Goal: Find contact information: Find contact information

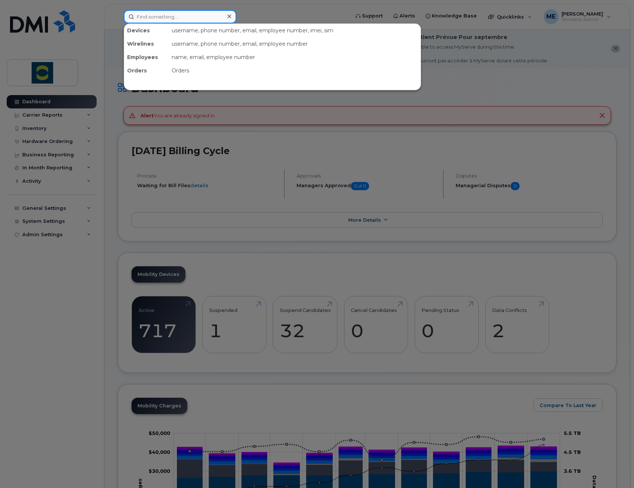
click at [202, 17] on input at bounding box center [180, 16] width 113 height 13
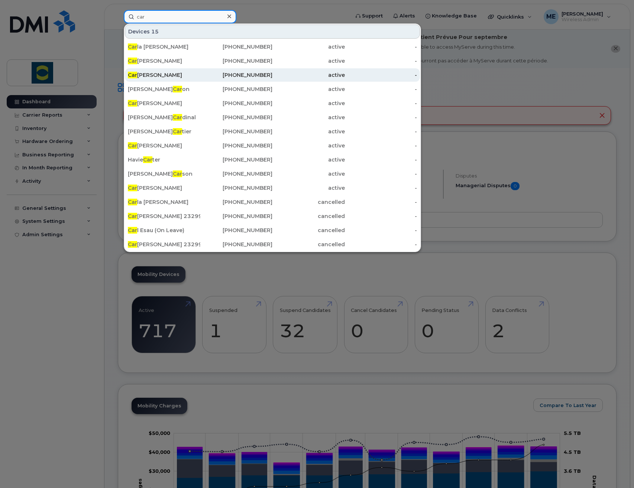
type input "car"
click at [155, 76] on div "Car y Emley" at bounding box center [164, 74] width 72 height 7
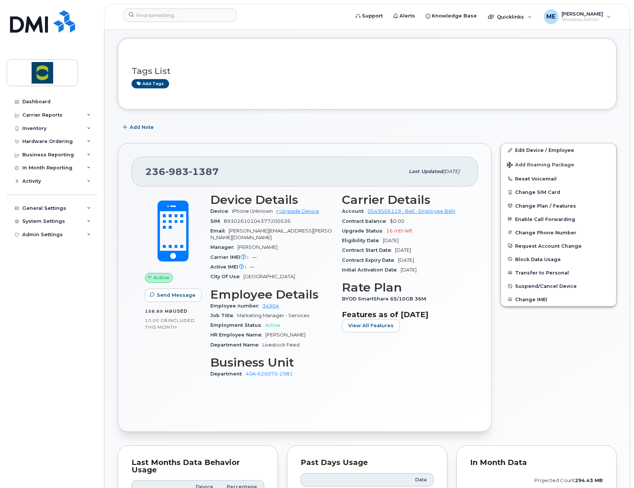
scroll to position [74, 0]
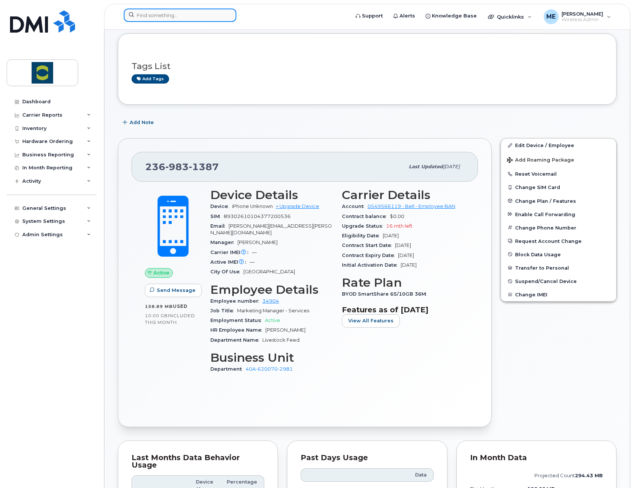
click at [168, 16] on input at bounding box center [180, 15] width 113 height 13
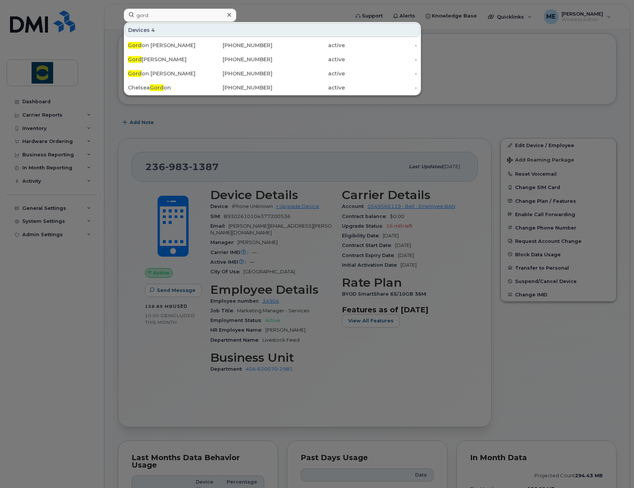
click at [151, 124] on div at bounding box center [317, 244] width 634 height 488
click at [173, 17] on input "gord" at bounding box center [180, 15] width 113 height 13
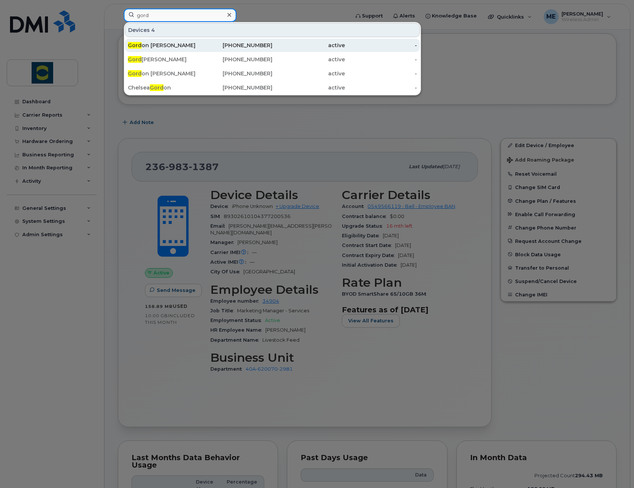
type input "Gord"
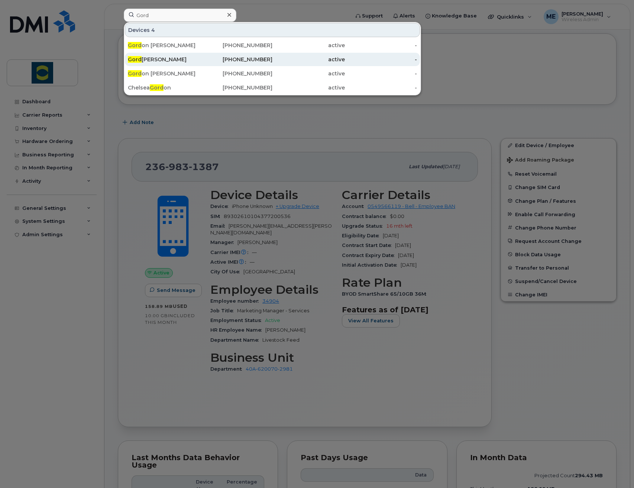
click at [168, 58] on div "Gord Tomlinson" at bounding box center [164, 59] width 72 height 7
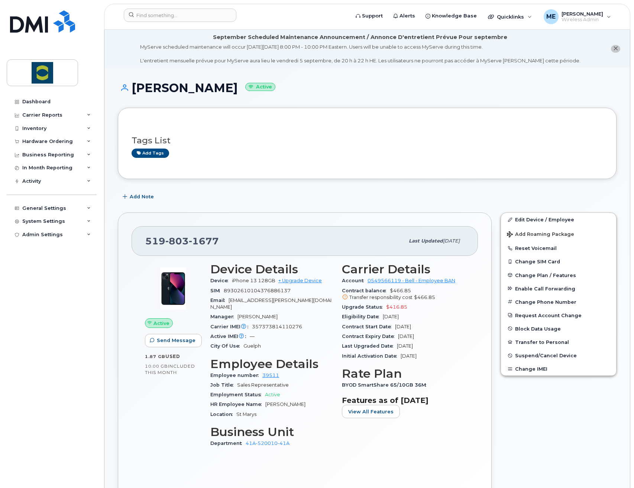
drag, startPoint x: 227, startPoint y: 89, endPoint x: 133, endPoint y: 92, distance: 94.0
click at [133, 92] on h1 "Gord Tomlinson Active" at bounding box center [367, 87] width 499 height 13
drag, startPoint x: 221, startPoint y: 245, endPoint x: 146, endPoint y: 248, distance: 75.1
click at [146, 248] on div "519 803 1677" at bounding box center [274, 241] width 259 height 16
click at [227, 241] on div "519 803 1677" at bounding box center [274, 241] width 259 height 16
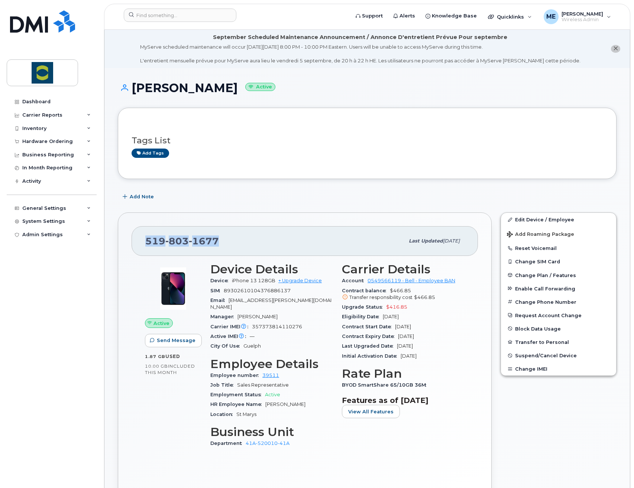
drag, startPoint x: 225, startPoint y: 241, endPoint x: 139, endPoint y: 243, distance: 86.2
click at [139, 243] on div "519 803 1677 Last updated Aug 08, 2025" at bounding box center [305, 241] width 346 height 30
copy span "519 803 1677"
click at [188, 13] on input at bounding box center [180, 15] width 113 height 13
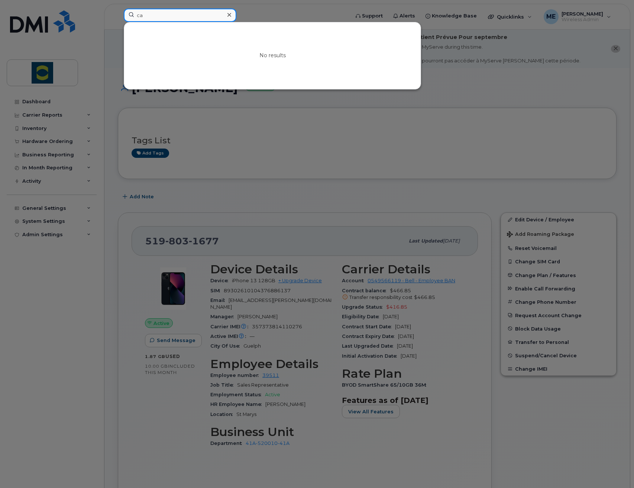
type input "c"
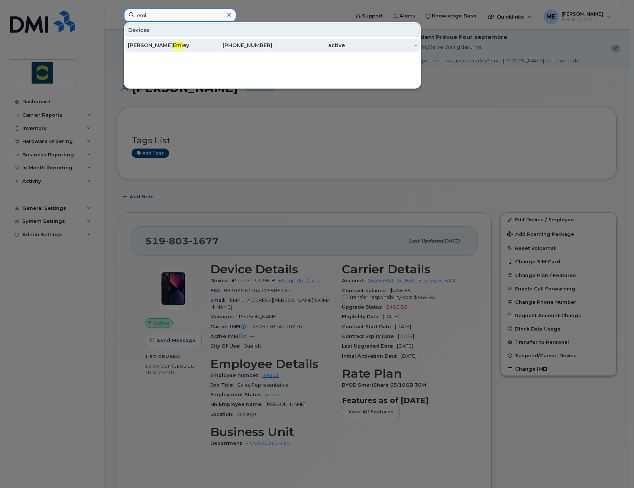
type input "eml"
click at [157, 41] on div "Cary Eml ey" at bounding box center [164, 45] width 72 height 13
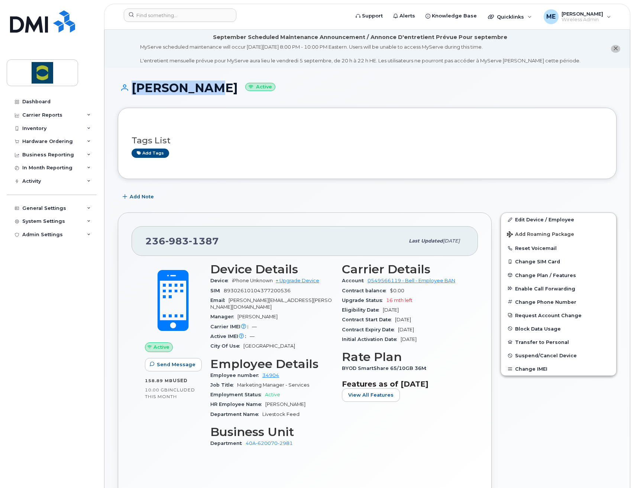
drag, startPoint x: 201, startPoint y: 87, endPoint x: 129, endPoint y: 86, distance: 71.3
click at [129, 86] on h1 "[PERSON_NAME] Active" at bounding box center [367, 87] width 499 height 13
copy h1 "[PERSON_NAME]"
drag, startPoint x: 226, startPoint y: 245, endPoint x: 147, endPoint y: 249, distance: 79.2
click at [147, 249] on div "[PHONE_NUMBER]" at bounding box center [274, 241] width 259 height 16
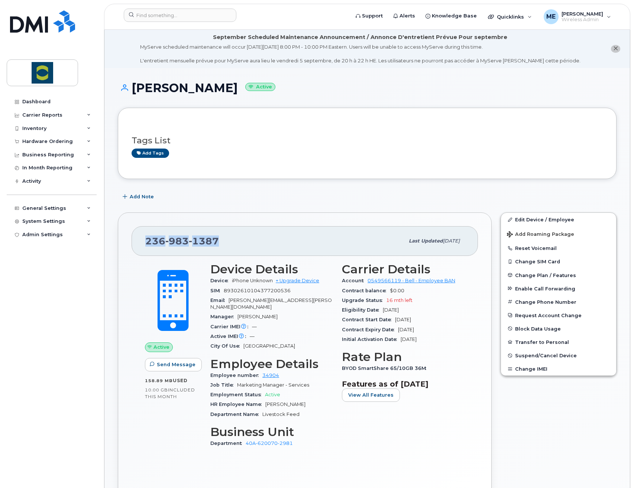
copy span "[PHONE_NUMBER]"
